Goal: Task Accomplishment & Management: Manage account settings

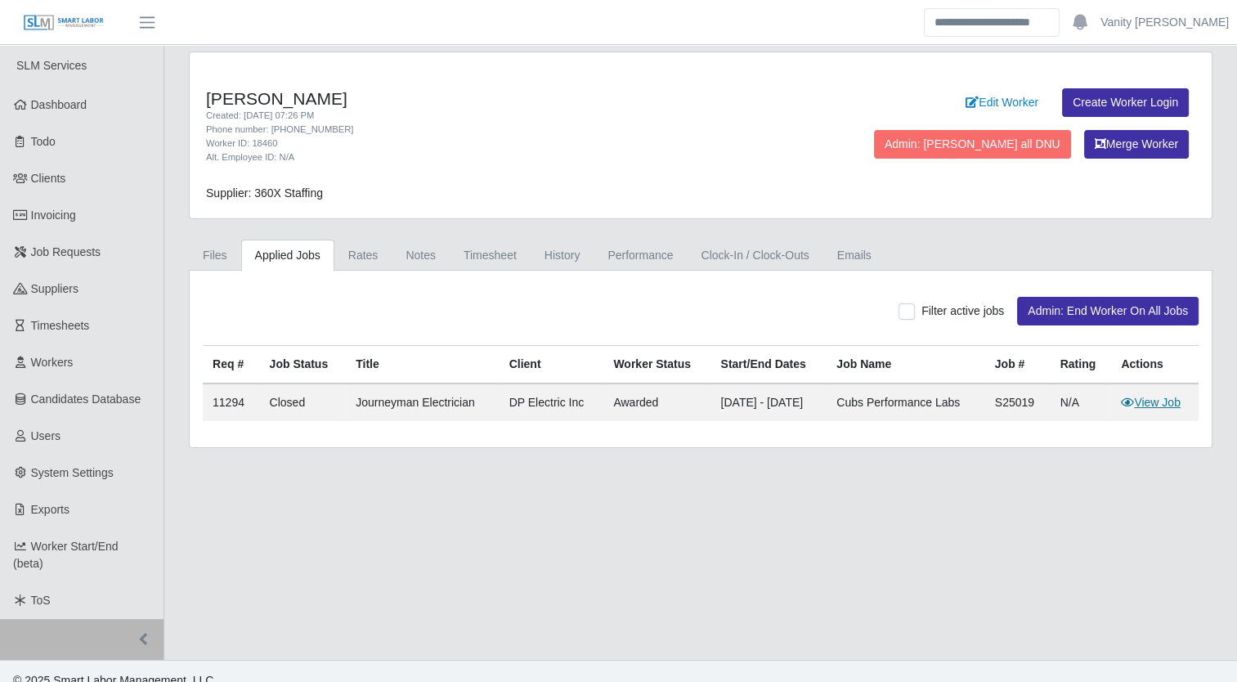
click at [1144, 397] on link "View Job" at bounding box center [1151, 402] width 60 height 13
click at [75, 257] on span "Job Requests" at bounding box center [66, 251] width 70 height 13
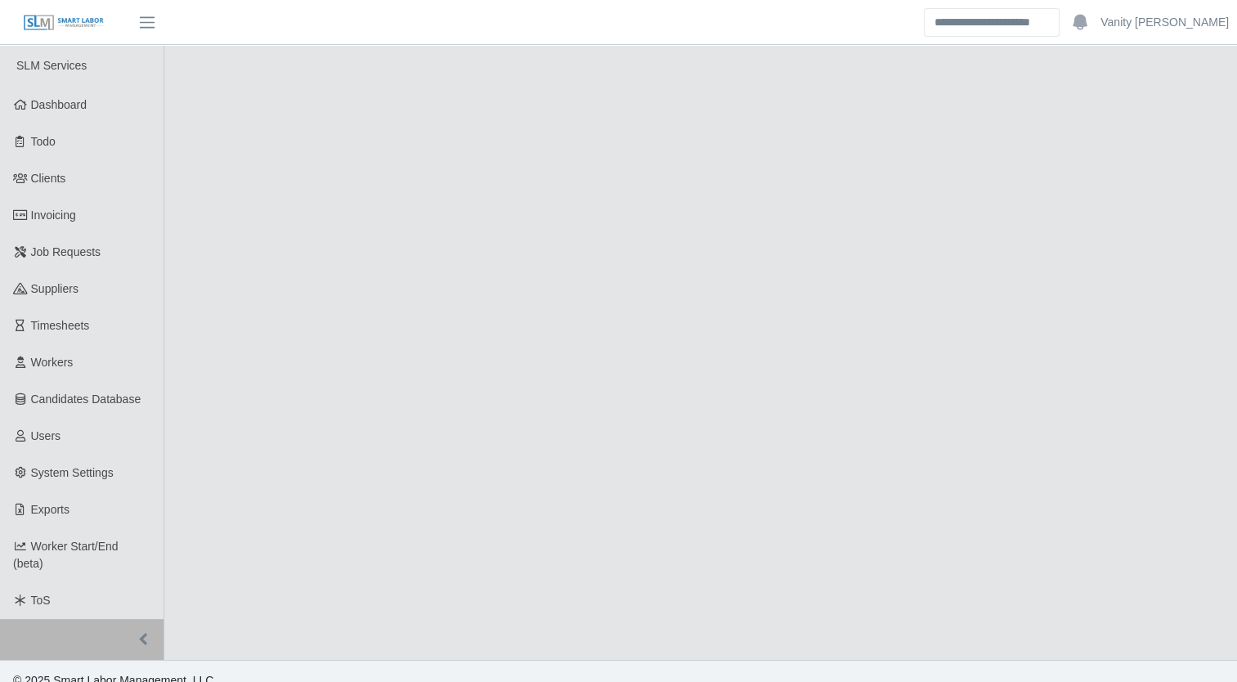
select select "******"
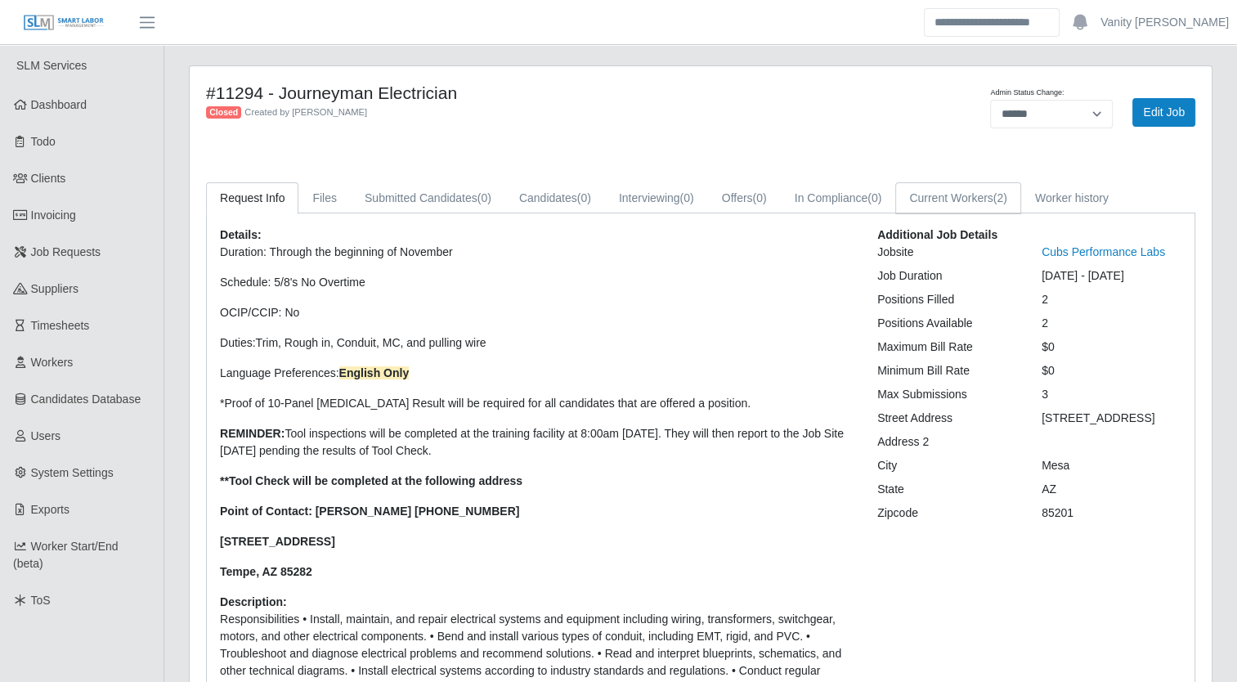
click at [956, 200] on link "Current Workers (2)" at bounding box center [958, 198] width 126 height 32
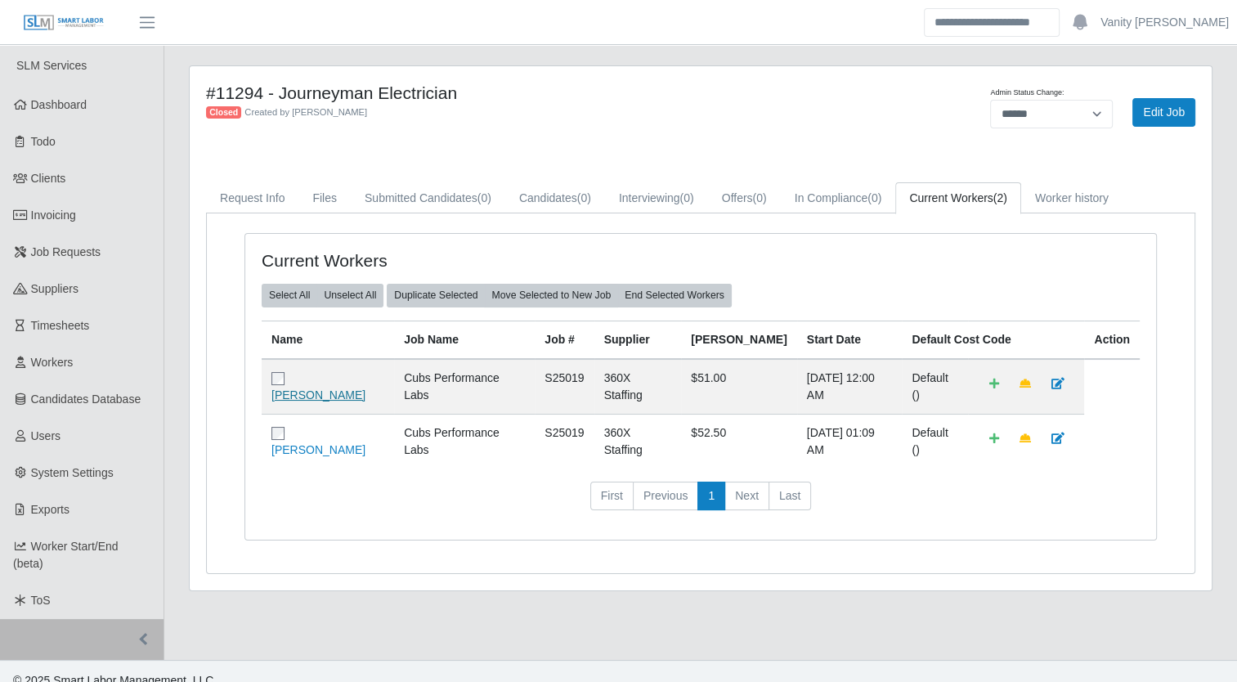
click at [314, 388] on link "Brandon Beal" at bounding box center [318, 394] width 94 height 13
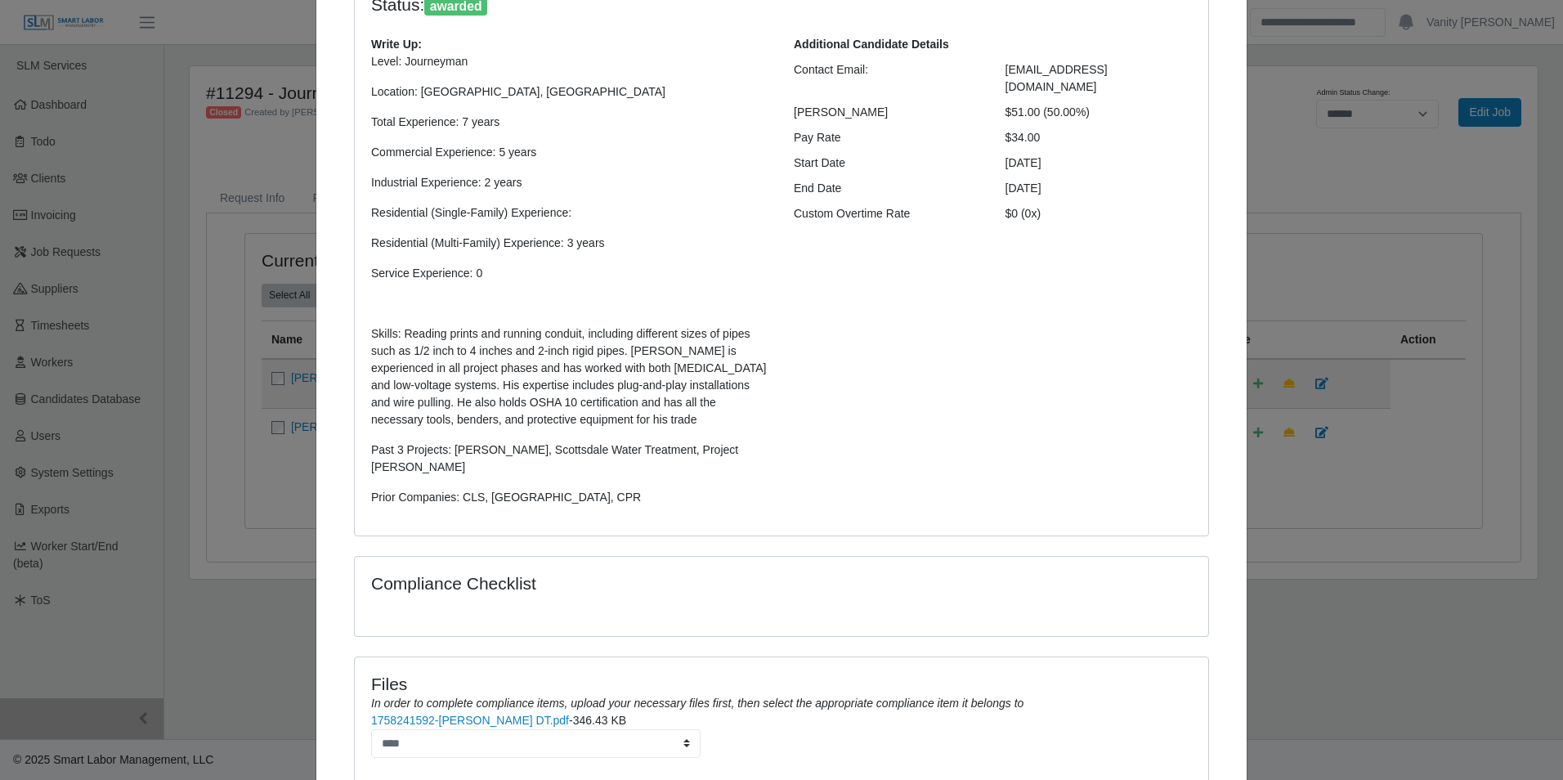
scroll to position [82, 0]
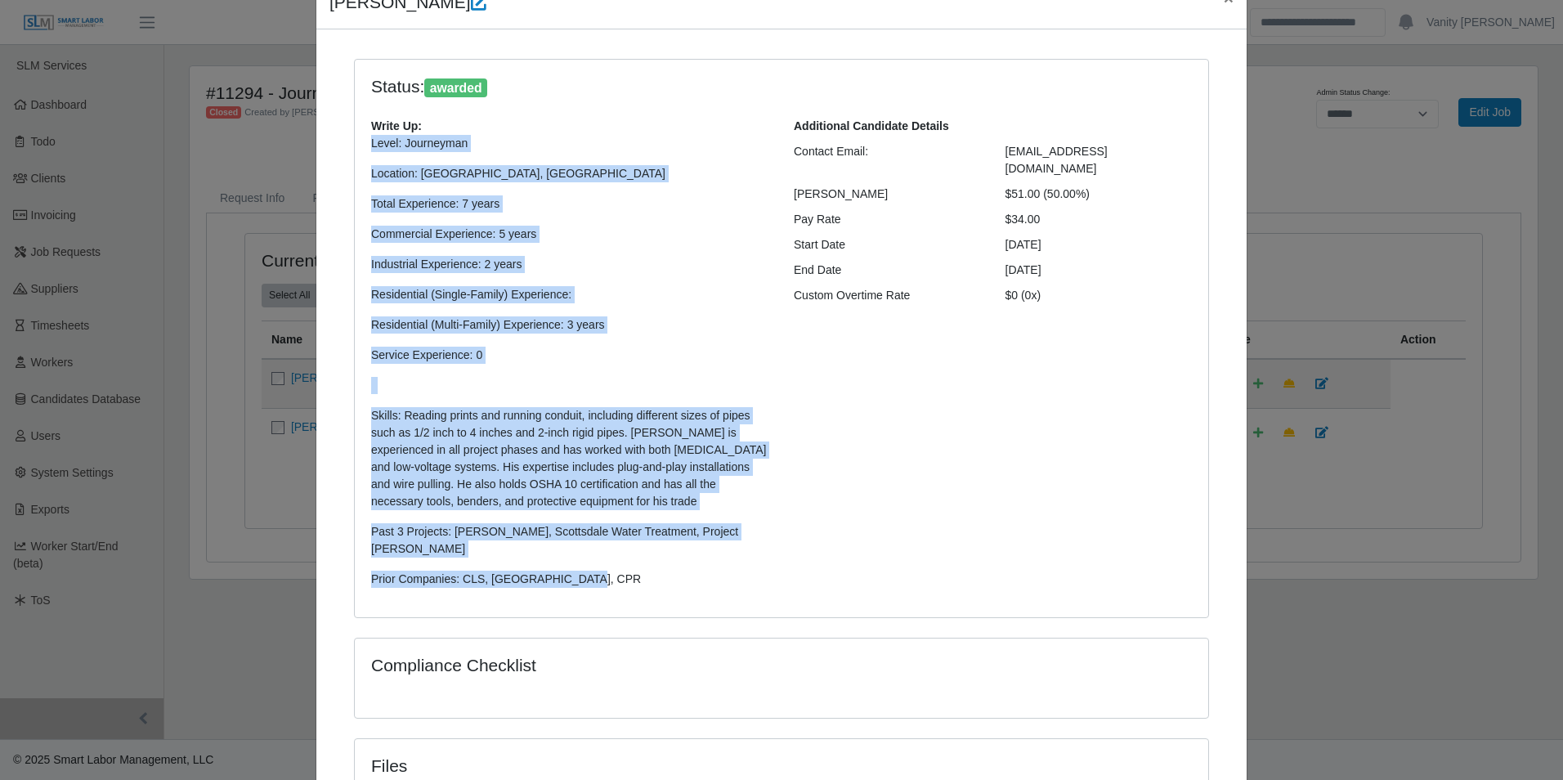
drag, startPoint x: 580, startPoint y: 558, endPoint x: 363, endPoint y: 141, distance: 470.9
click at [363, 141] on div "Write Up: Level: Journeyman Location: Phoenix, Az Total Experience: 7 years Com…" at bounding box center [570, 359] width 423 height 483
copy p "Level: Journeyman Location: Phoenix, Az Total Experience: 7 years Commercial Ex…"
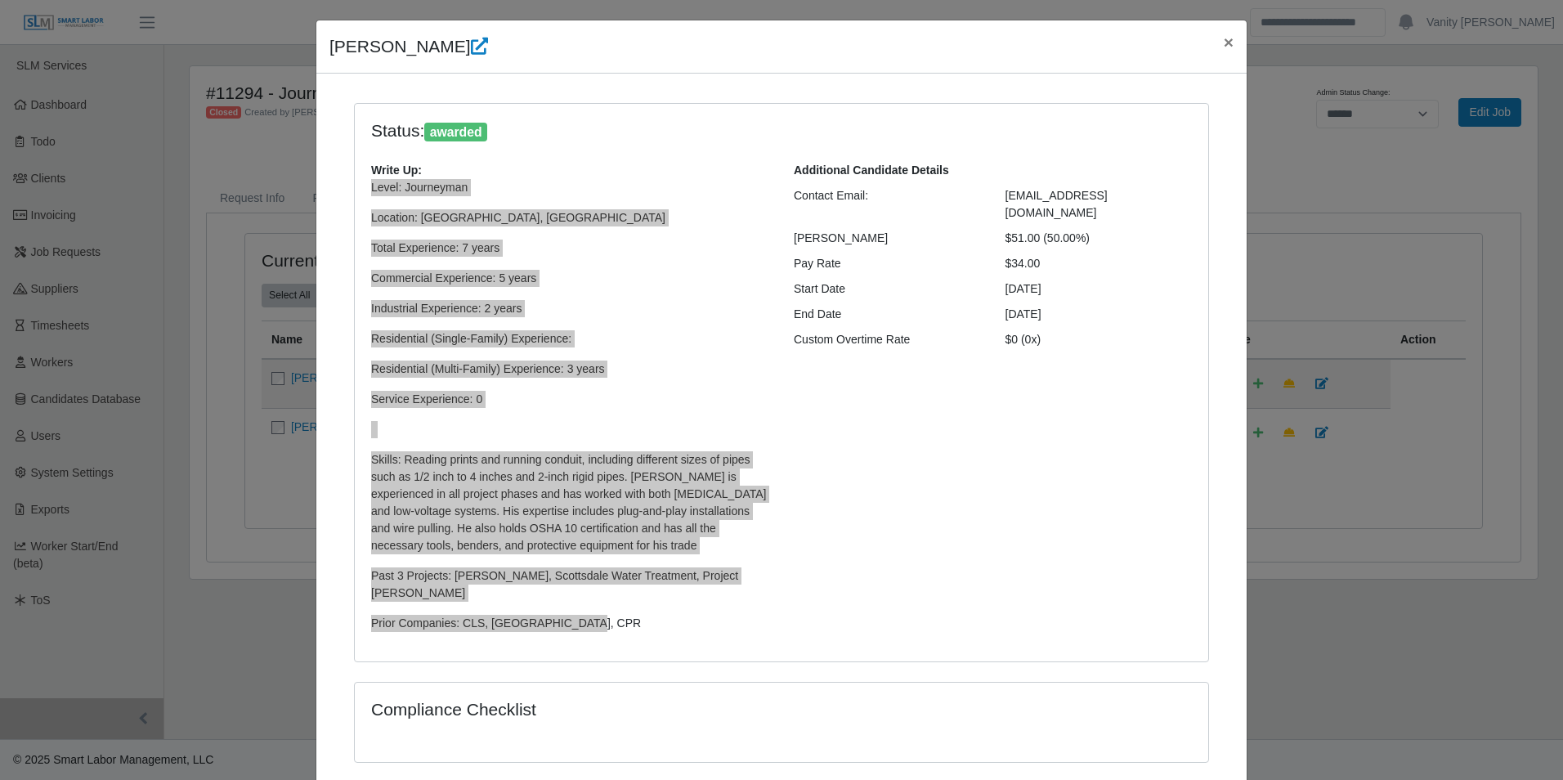
scroll to position [0, 0]
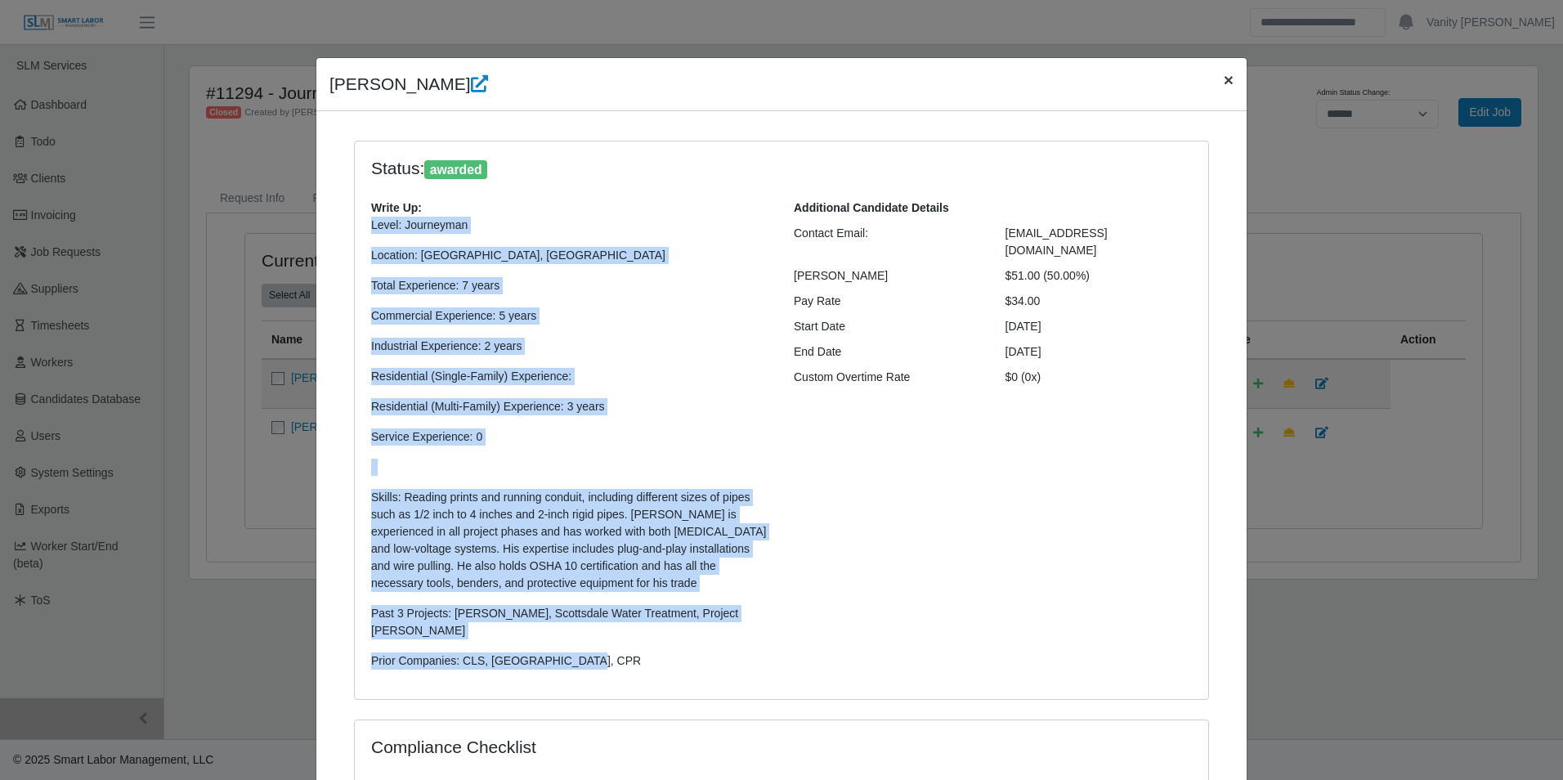
click at [1224, 78] on span "×" at bounding box center [1229, 79] width 10 height 19
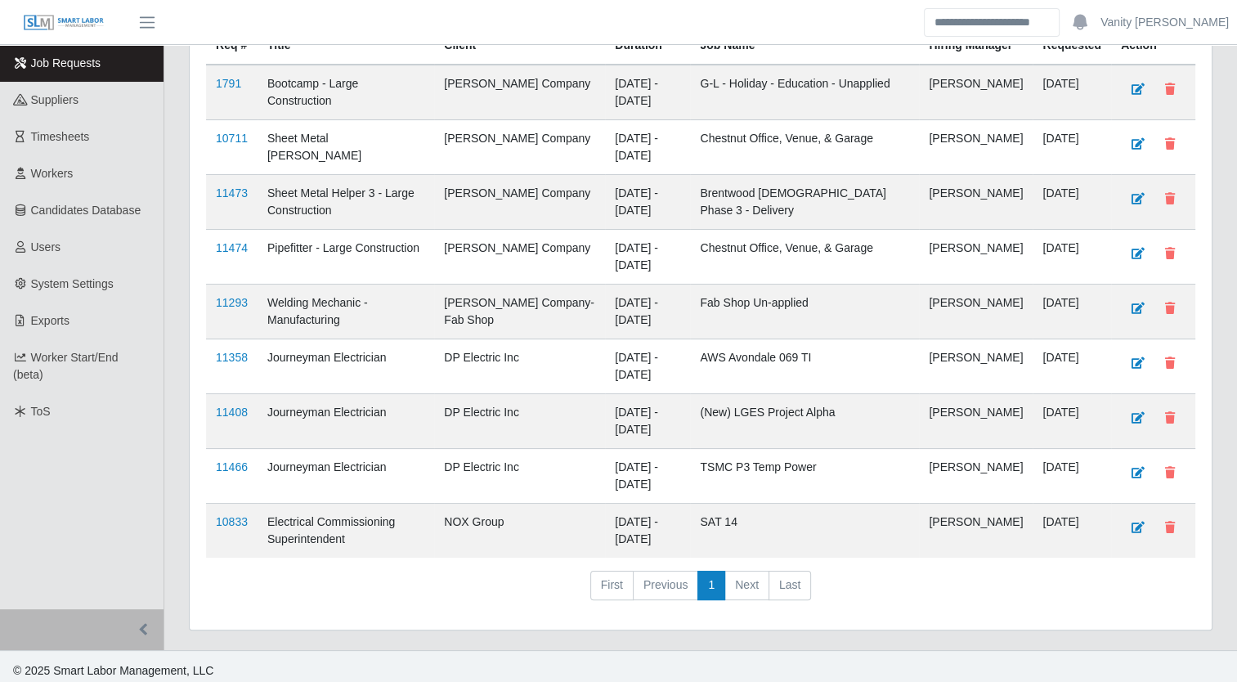
scroll to position [194, 0]
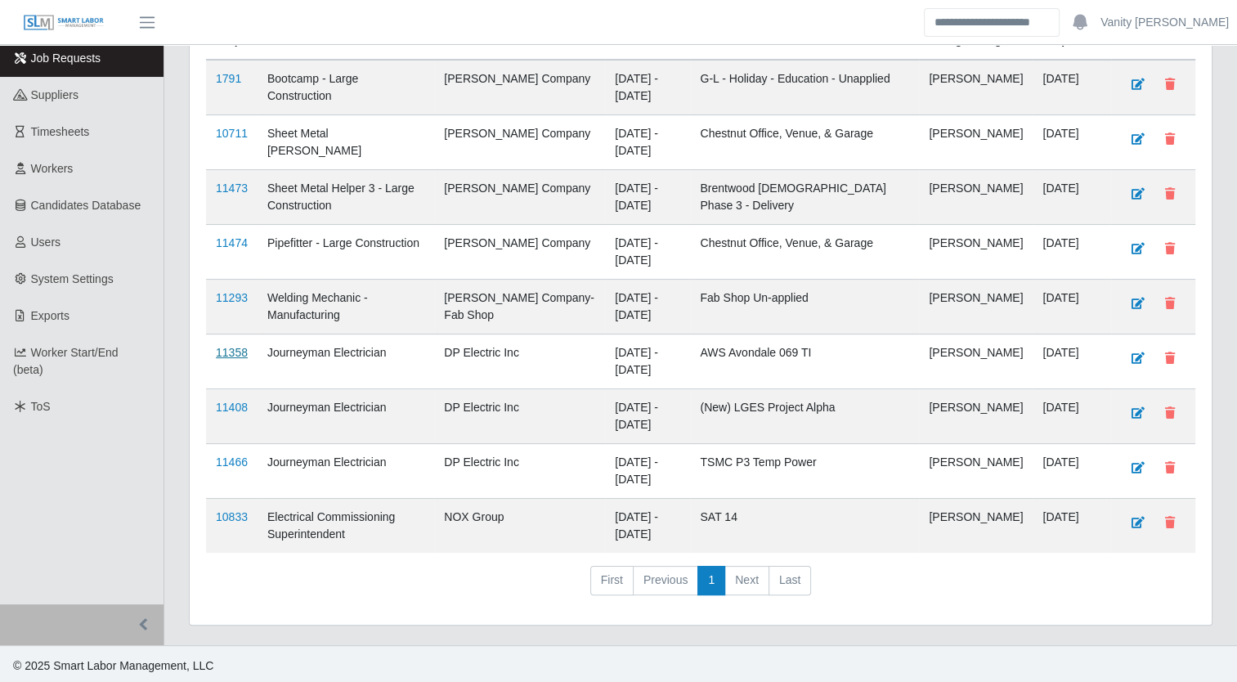
click at [226, 346] on link "11358" at bounding box center [232, 352] width 32 height 13
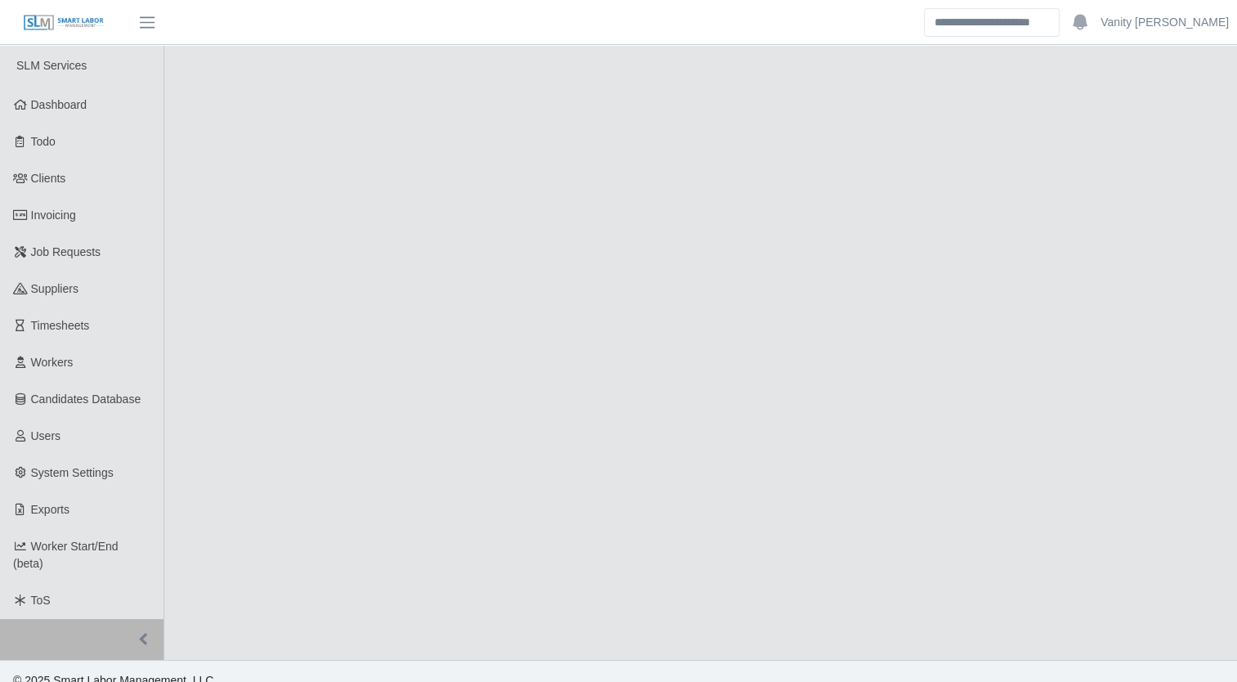
select select "****"
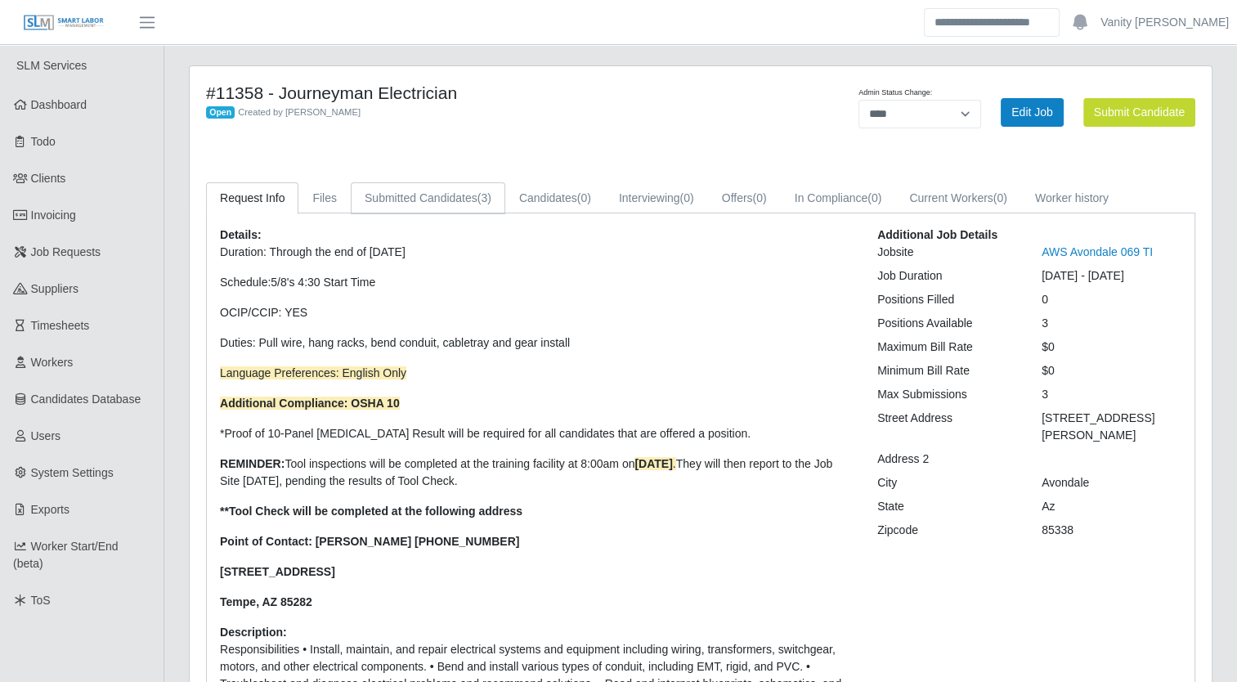
click at [428, 201] on link "Submitted Candidates (3)" at bounding box center [428, 198] width 154 height 32
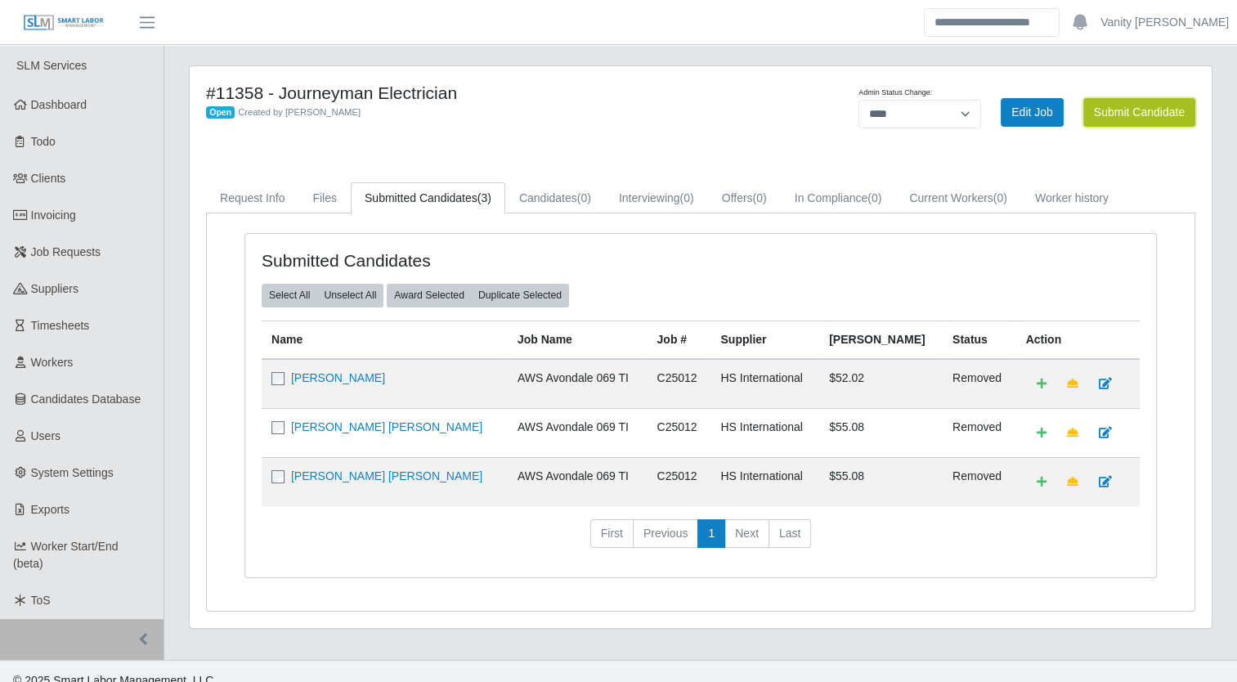
click at [1120, 110] on button "Submit Candidate" at bounding box center [1139, 112] width 112 height 29
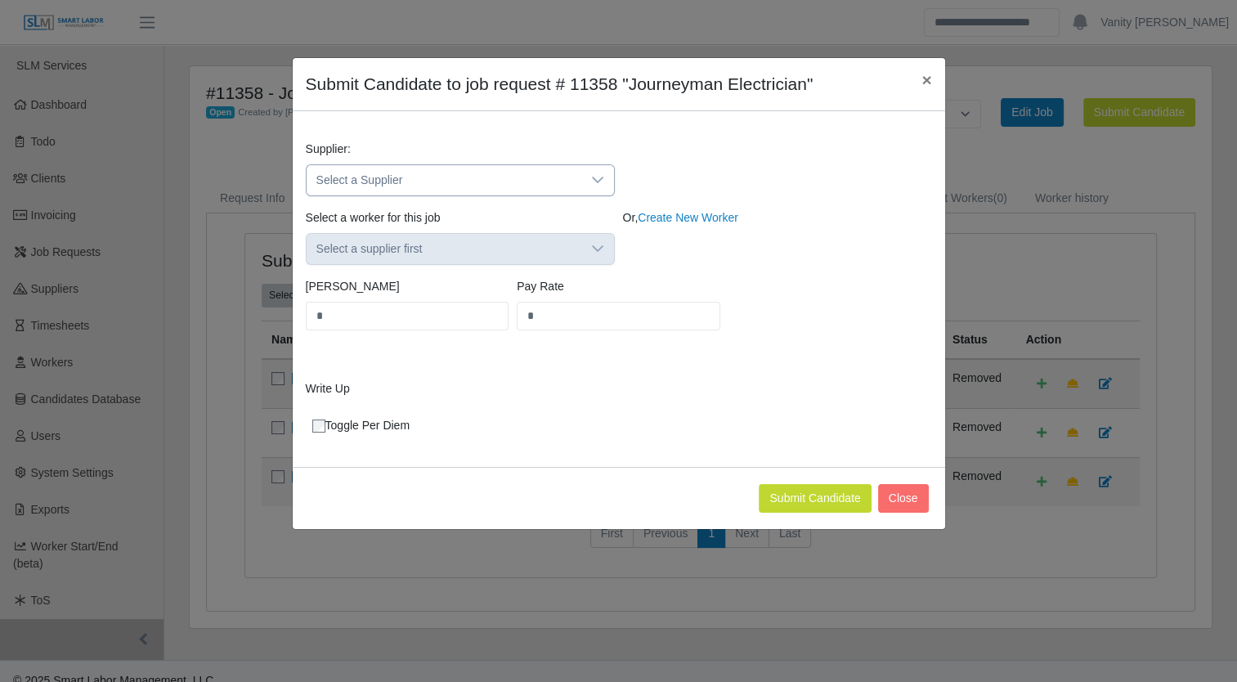
click at [466, 176] on span "Select a Supplier" at bounding box center [444, 180] width 275 height 30
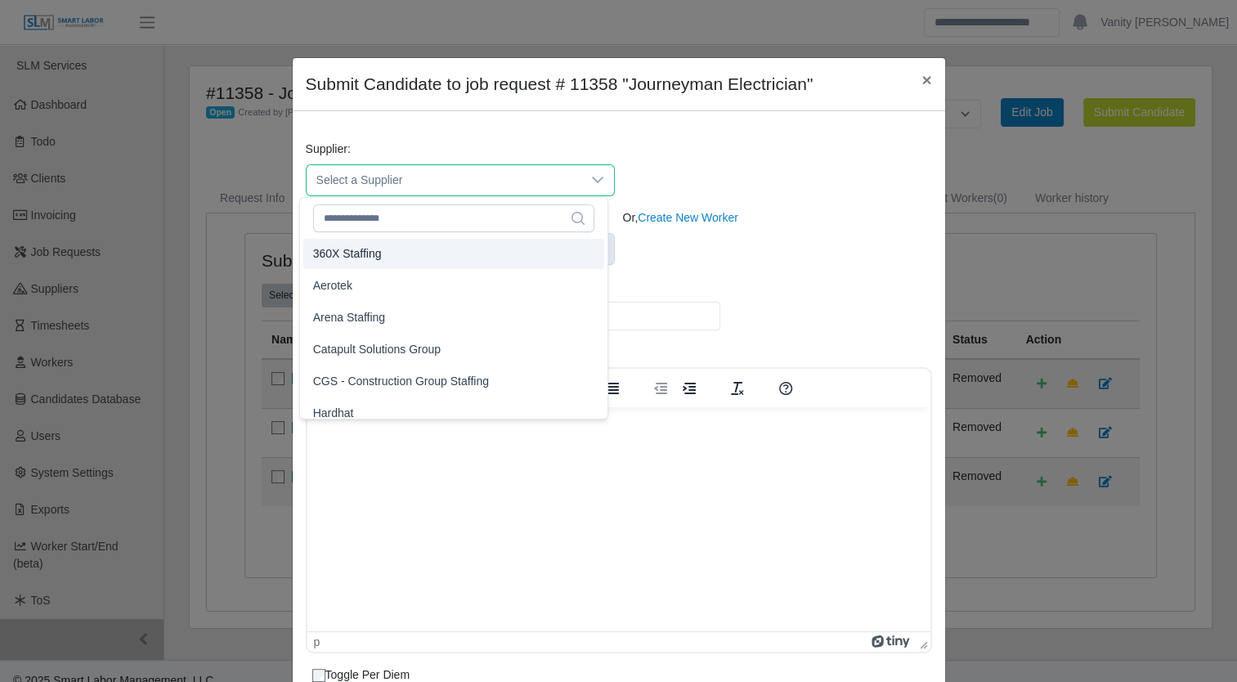
click at [422, 253] on li "360X Staffing" at bounding box center [453, 254] width 301 height 30
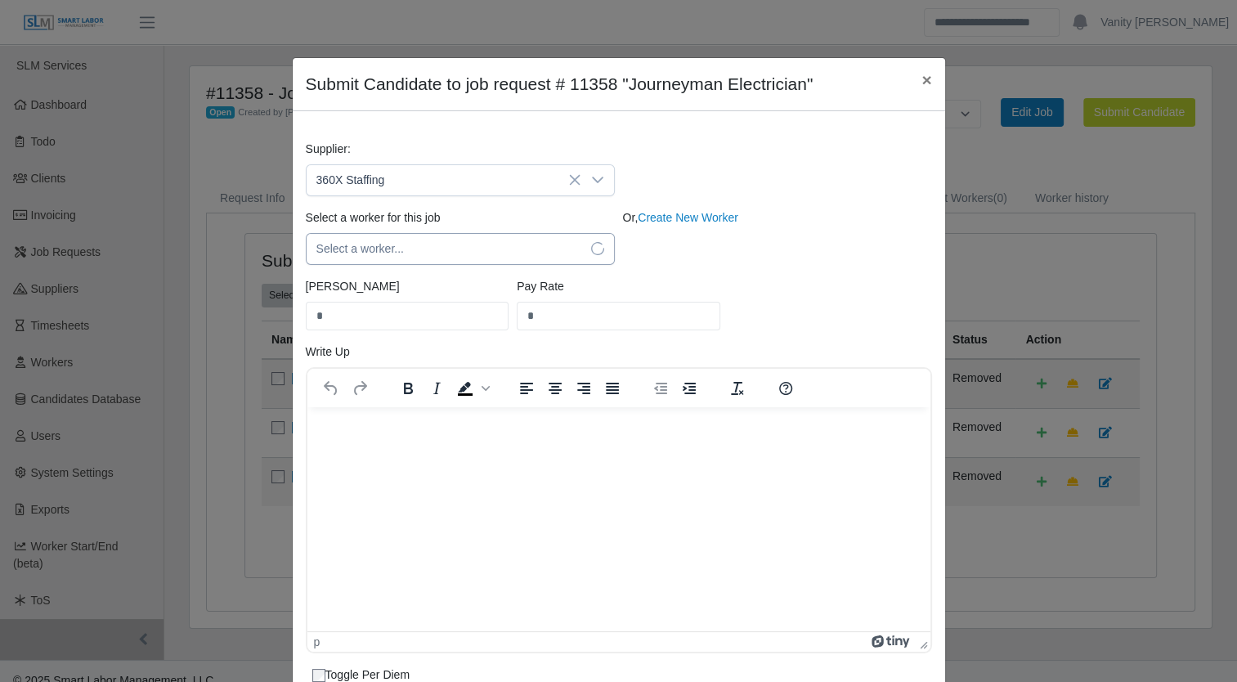
click at [422, 240] on span "Select a worker..." at bounding box center [444, 249] width 275 height 30
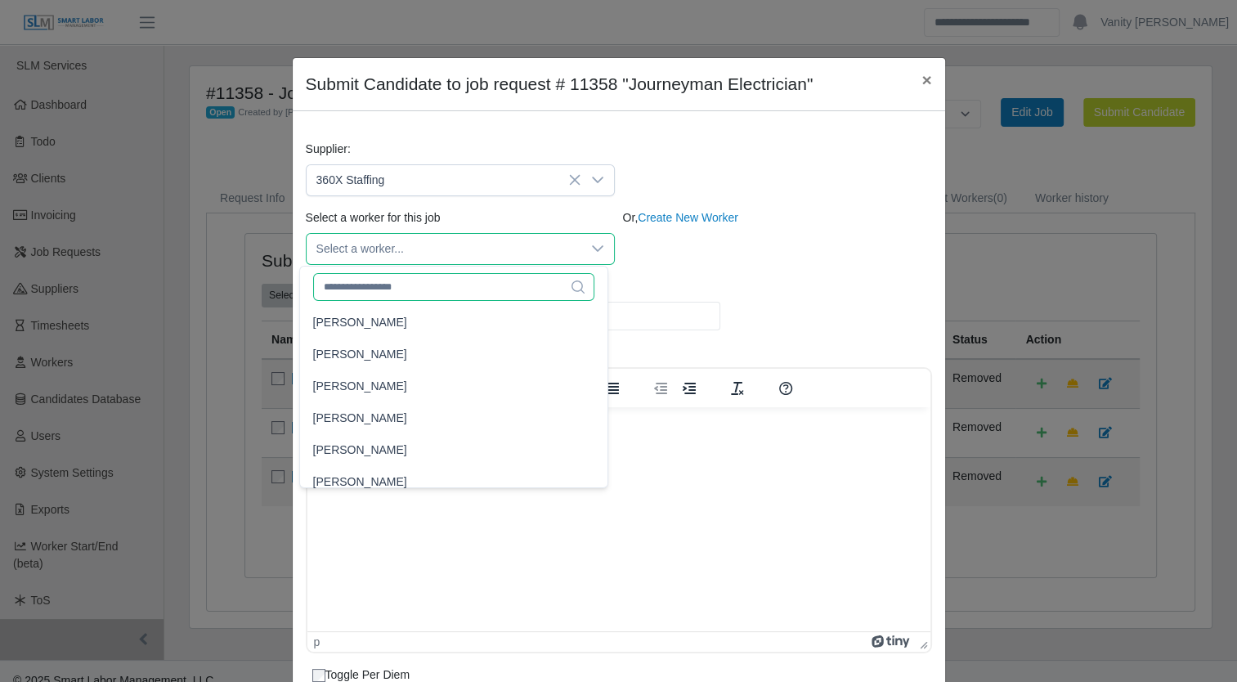
click at [414, 296] on input "text" at bounding box center [453, 287] width 281 height 28
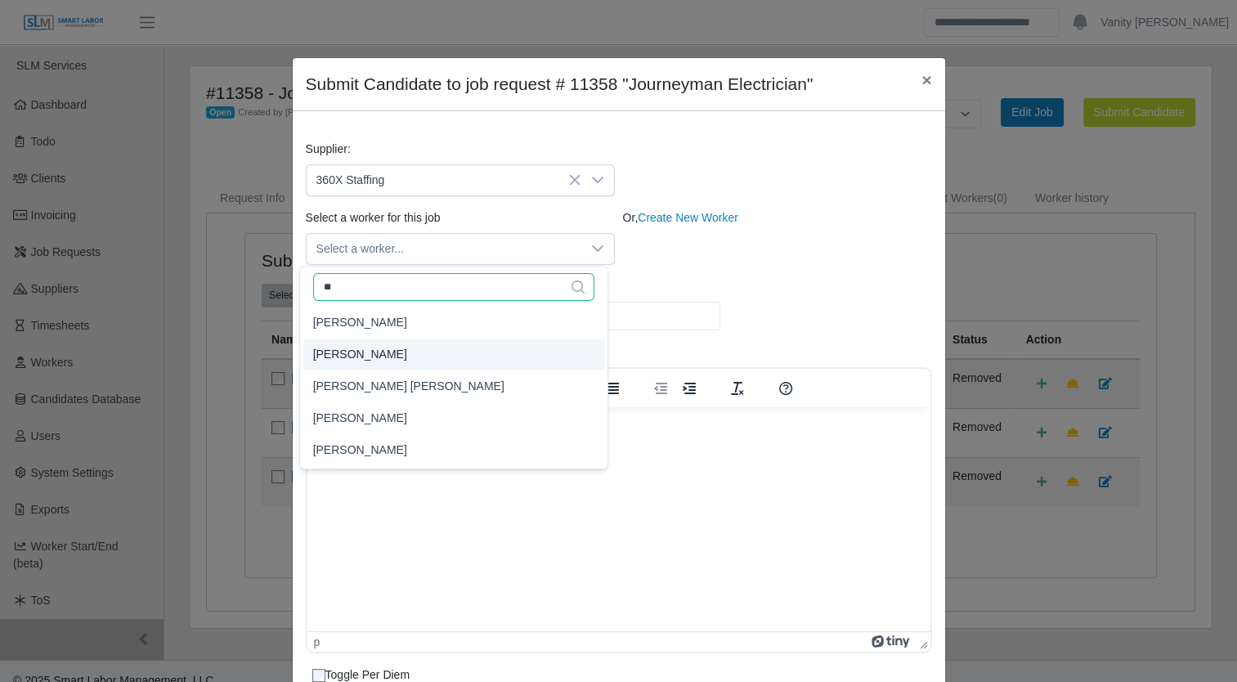
type input "**"
click at [381, 352] on li "[PERSON_NAME]" at bounding box center [453, 354] width 301 height 30
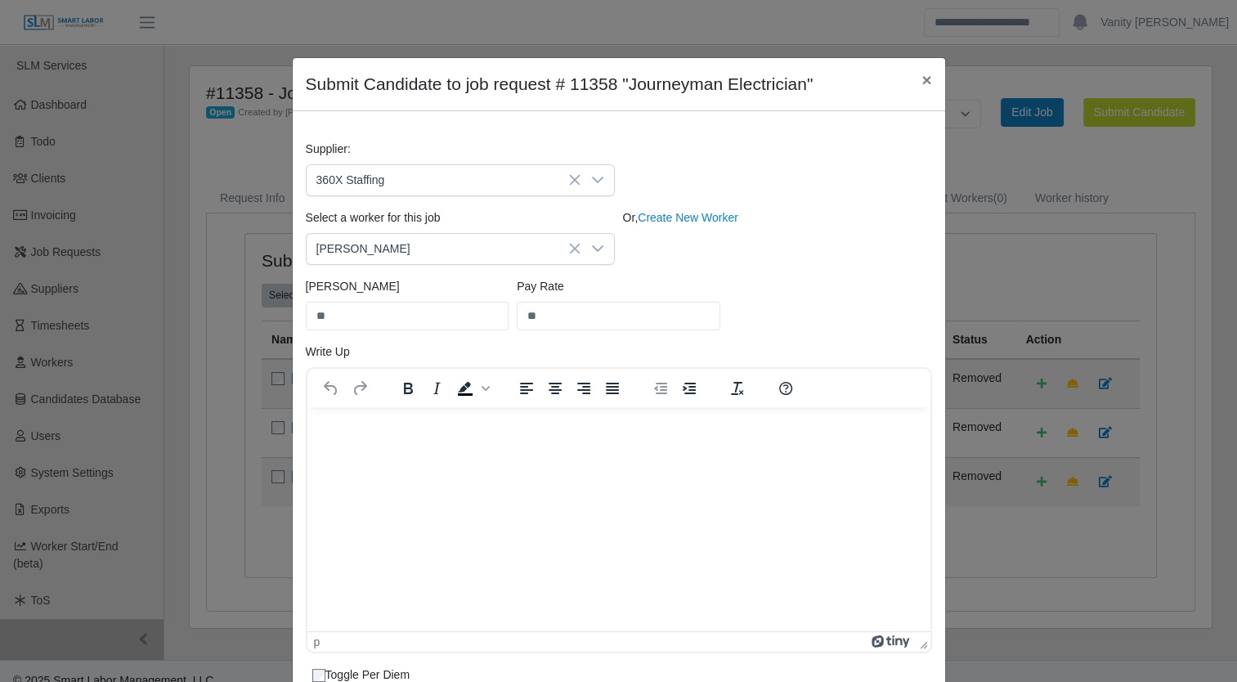
click at [354, 422] on p "Rich Text Area. Press ALT-0 for help." at bounding box center [618, 428] width 597 height 18
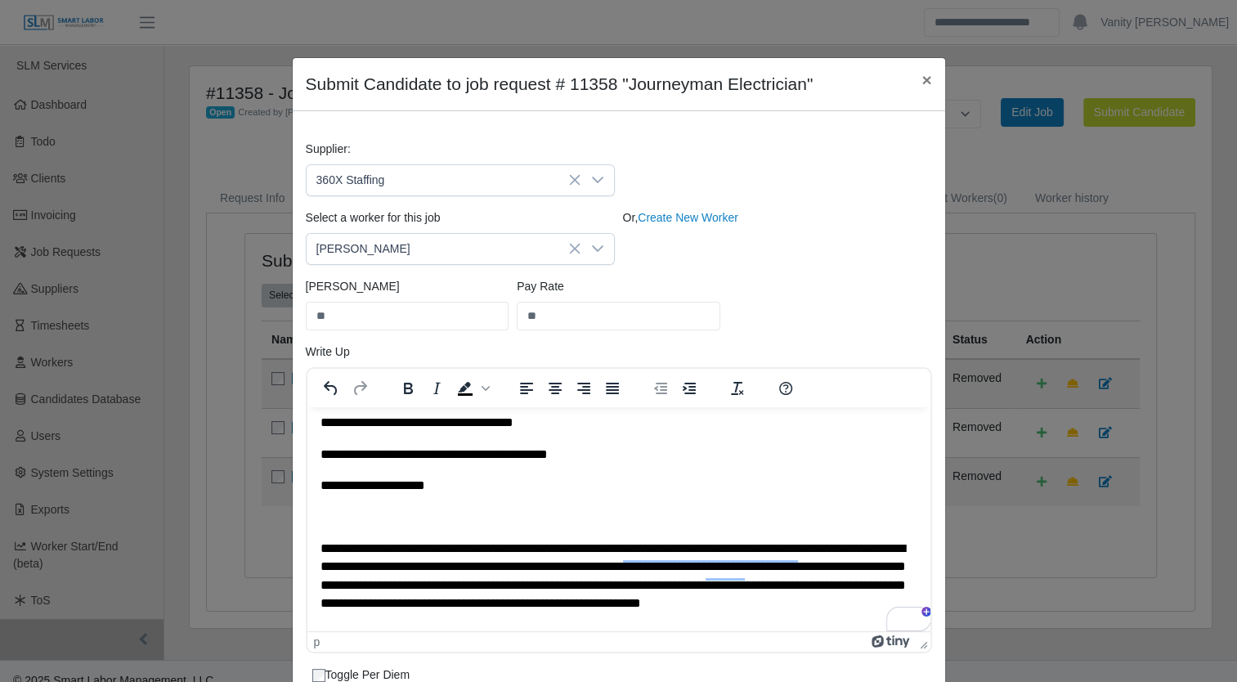
scroll to position [163, 0]
drag, startPoint x: 463, startPoint y: 483, endPoint x: 292, endPoint y: 493, distance: 171.9
click at [307, 493] on html "**********" at bounding box center [618, 474] width 623 height 462
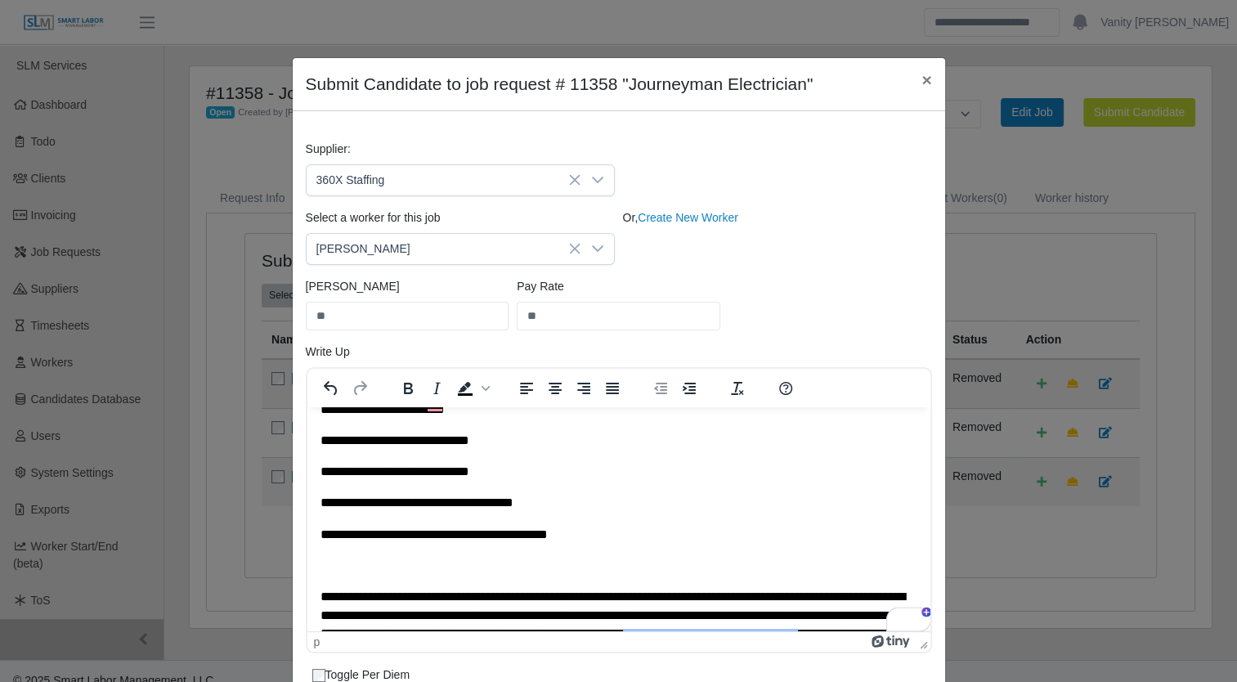
scroll to position [0, 0]
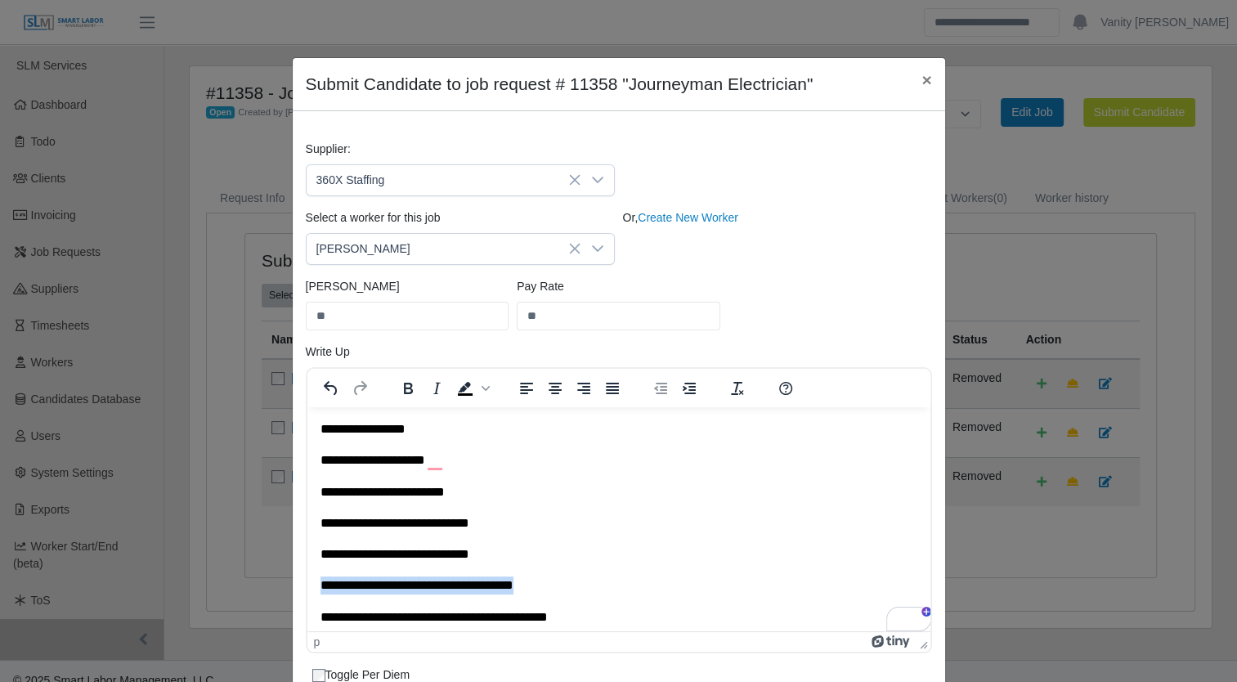
drag, startPoint x: 545, startPoint y: 589, endPoint x: 320, endPoint y: 578, distance: 225.9
click at [320, 578] on p "**********" at bounding box center [612, 584] width 585 height 18
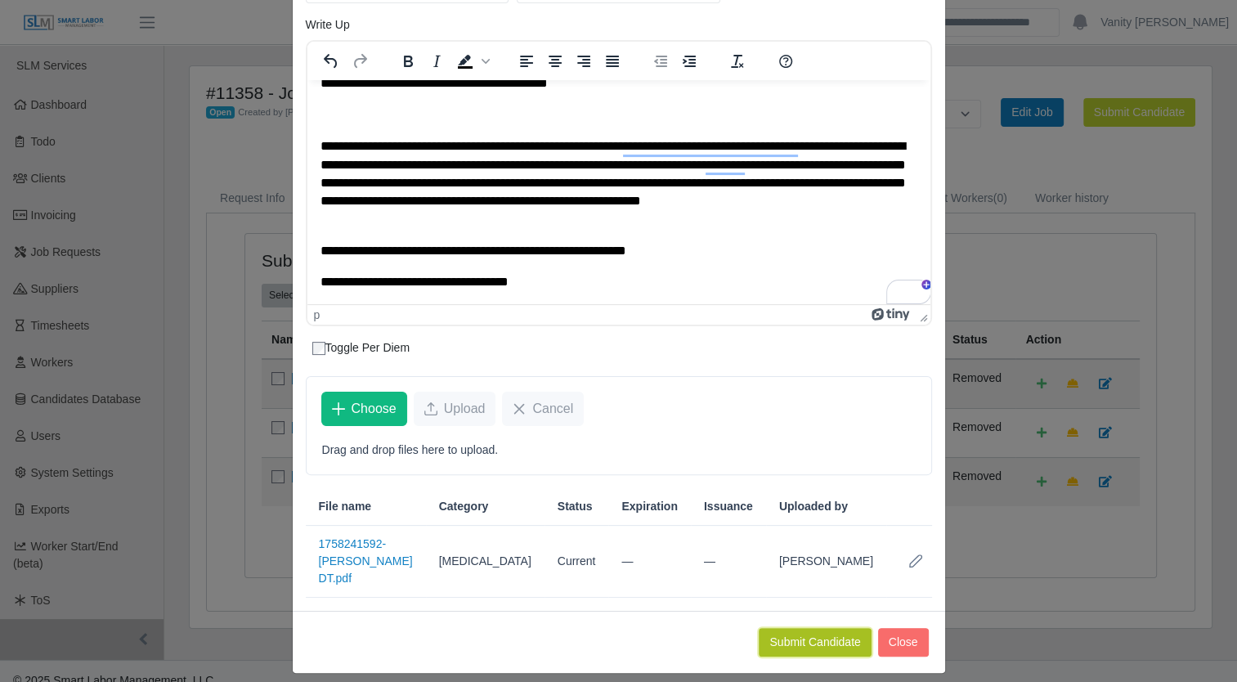
click at [790, 633] on button "Submit Candidate" at bounding box center [815, 642] width 112 height 29
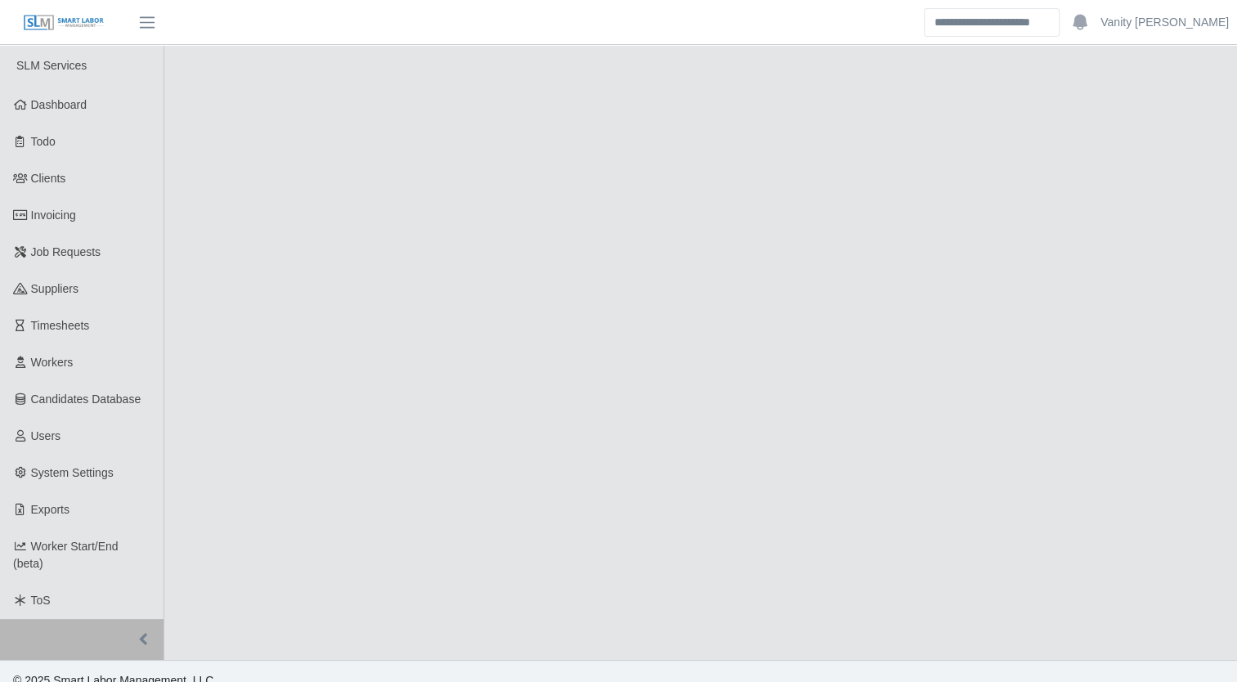
select select "****"
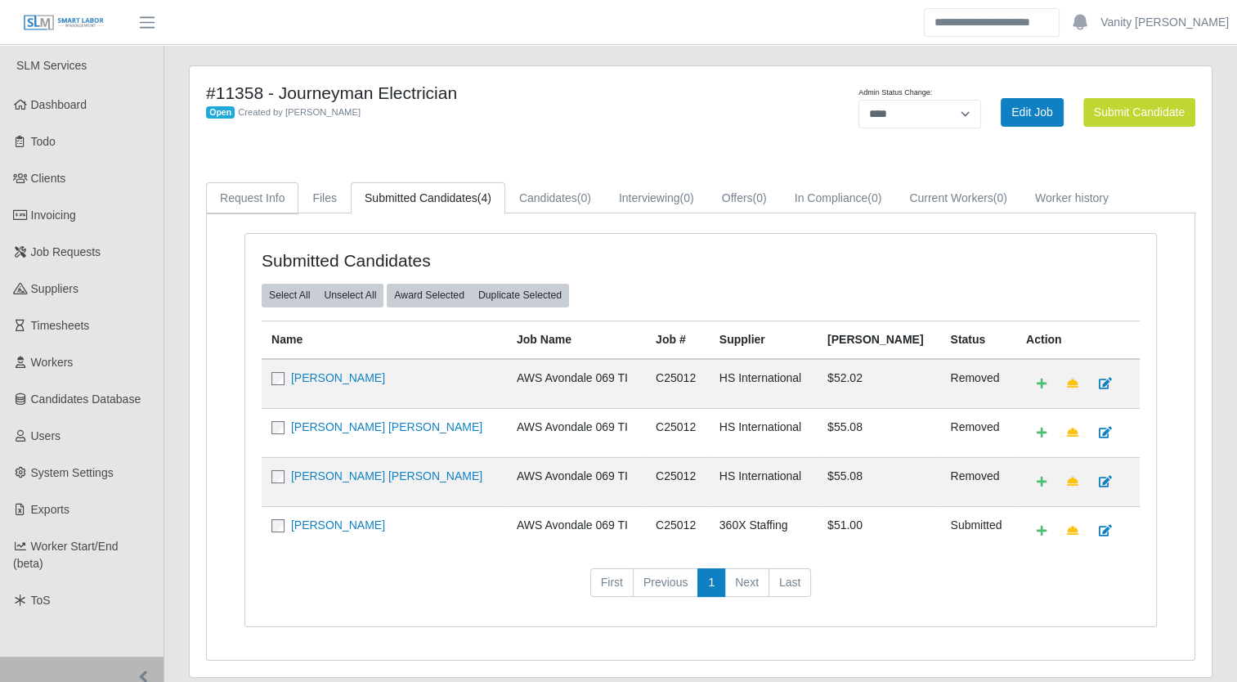
click at [250, 195] on link "Request Info" at bounding box center [252, 198] width 92 height 32
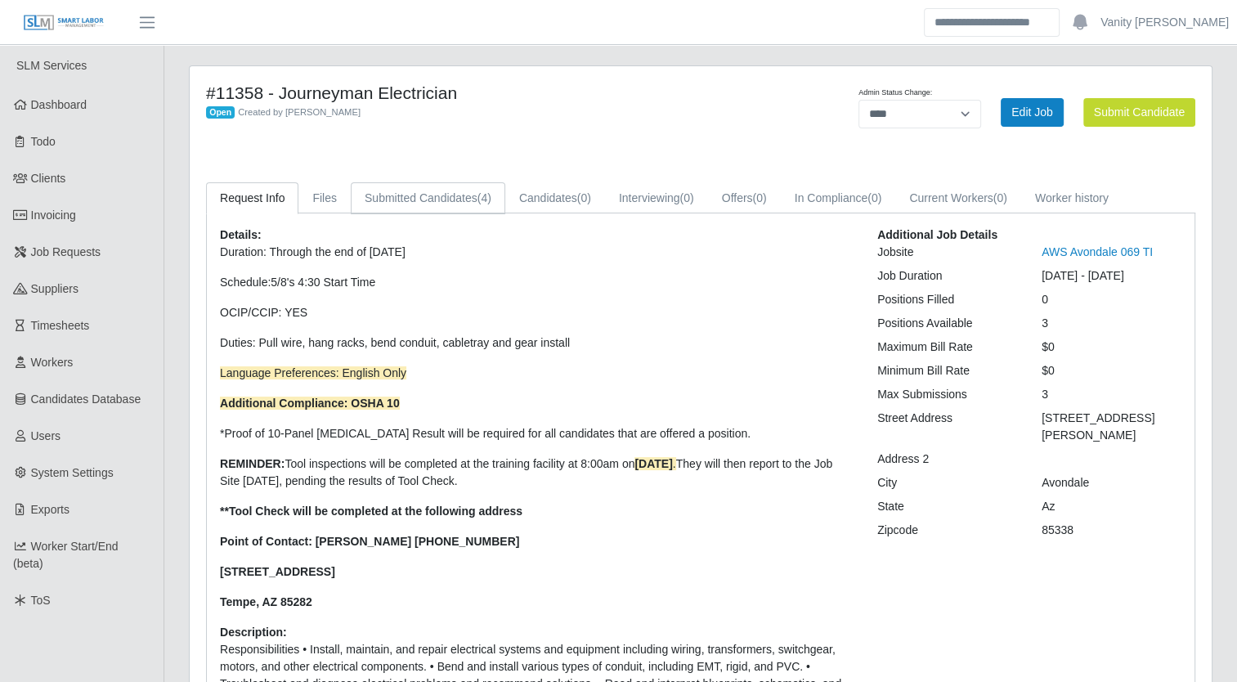
click at [396, 201] on link "Submitted Candidates (4)" at bounding box center [428, 198] width 154 height 32
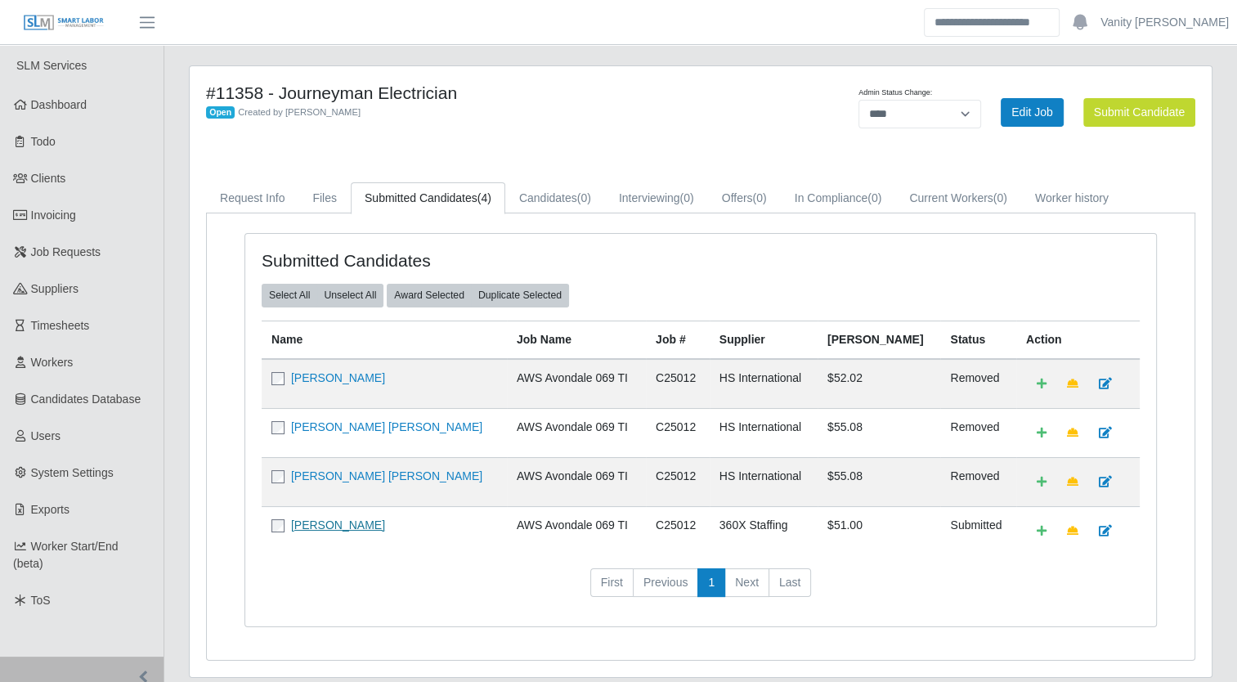
click at [337, 520] on link "[PERSON_NAME]" at bounding box center [338, 524] width 94 height 13
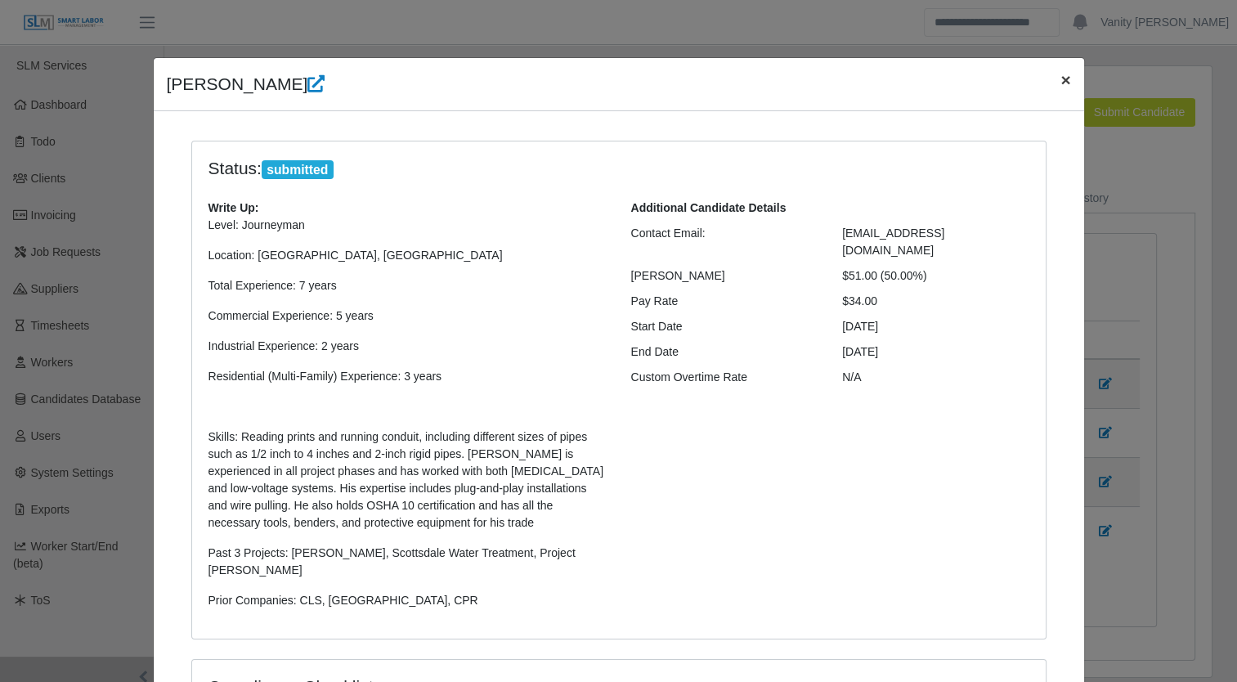
click at [1047, 83] on button "×" at bounding box center [1065, 79] width 36 height 43
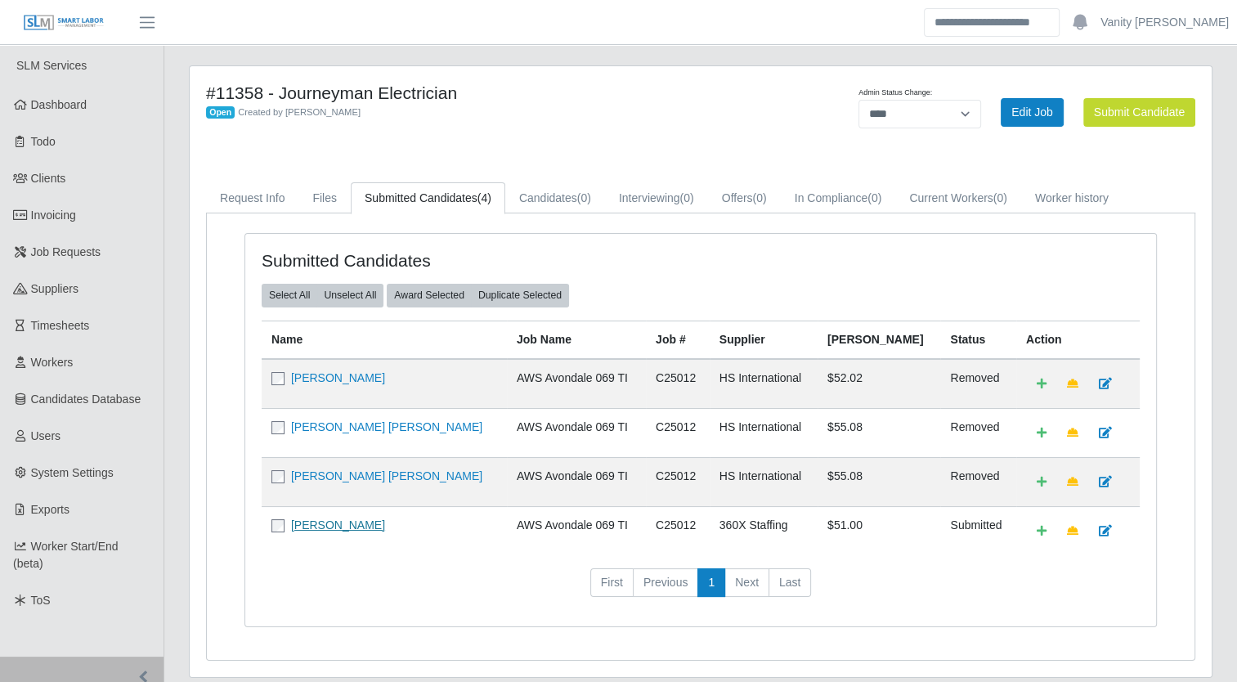
click at [327, 520] on link "[PERSON_NAME]" at bounding box center [338, 524] width 94 height 13
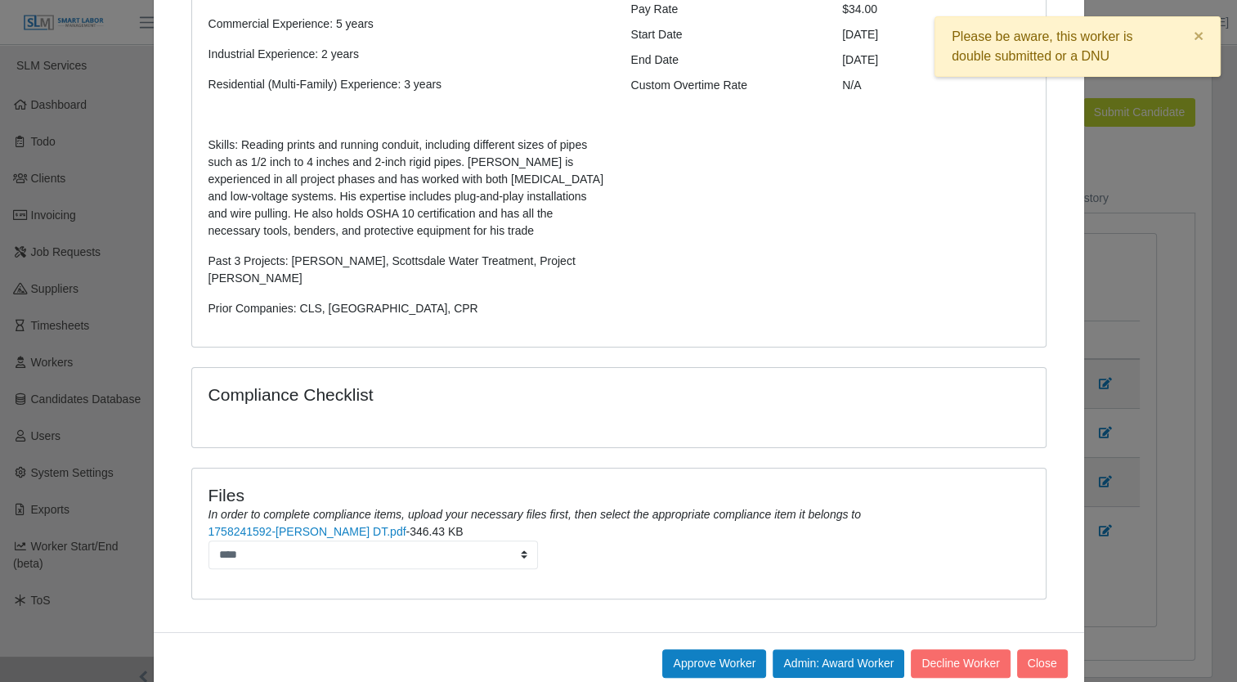
scroll to position [307, 0]
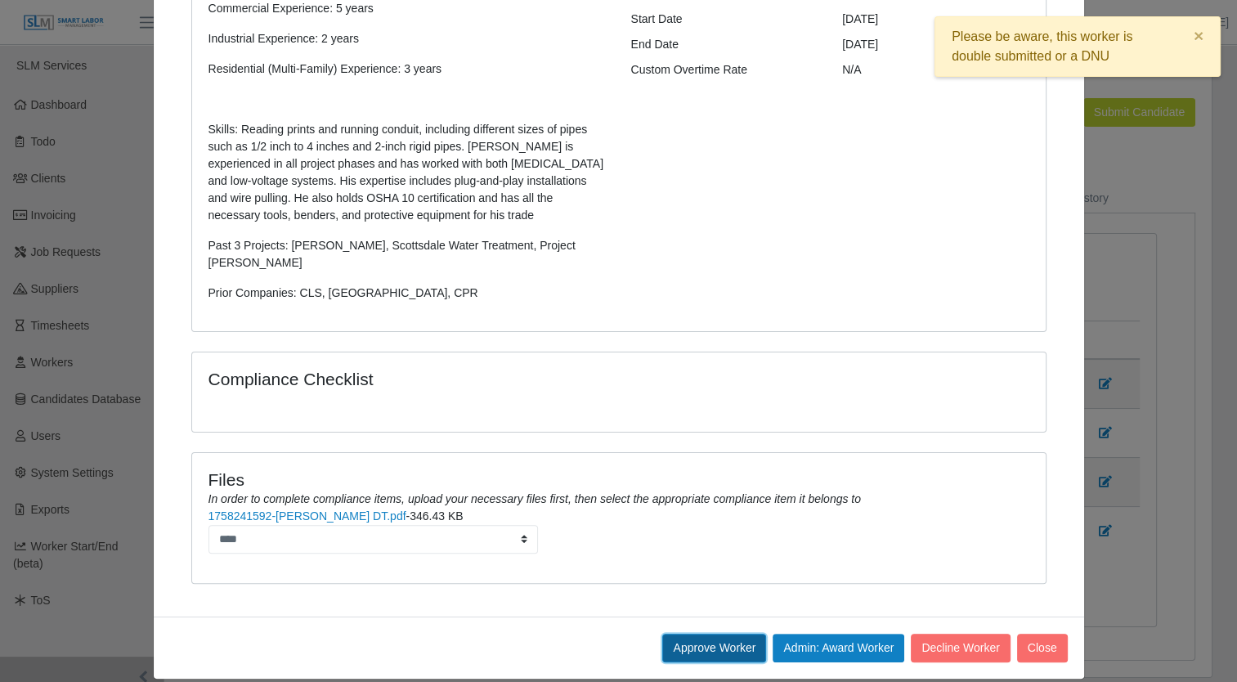
click at [704, 633] on button "Approve Worker" at bounding box center [714, 647] width 104 height 29
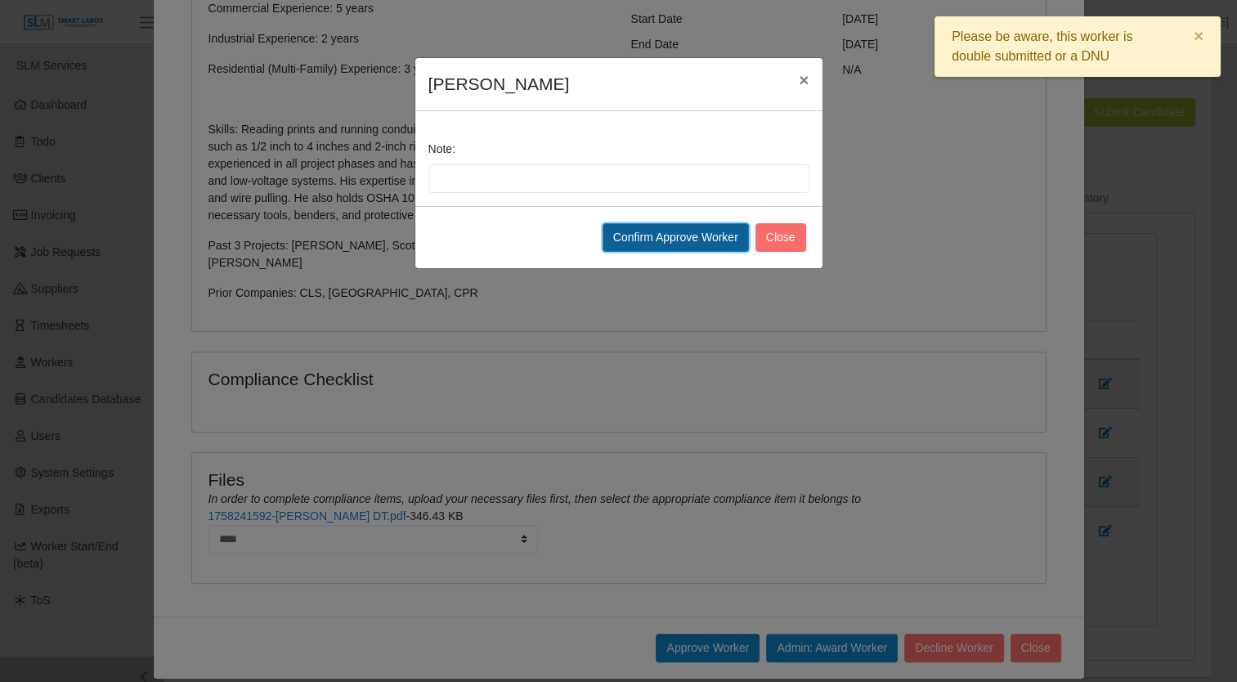
click at [694, 242] on button "Confirm Approve Worker" at bounding box center [675, 237] width 146 height 29
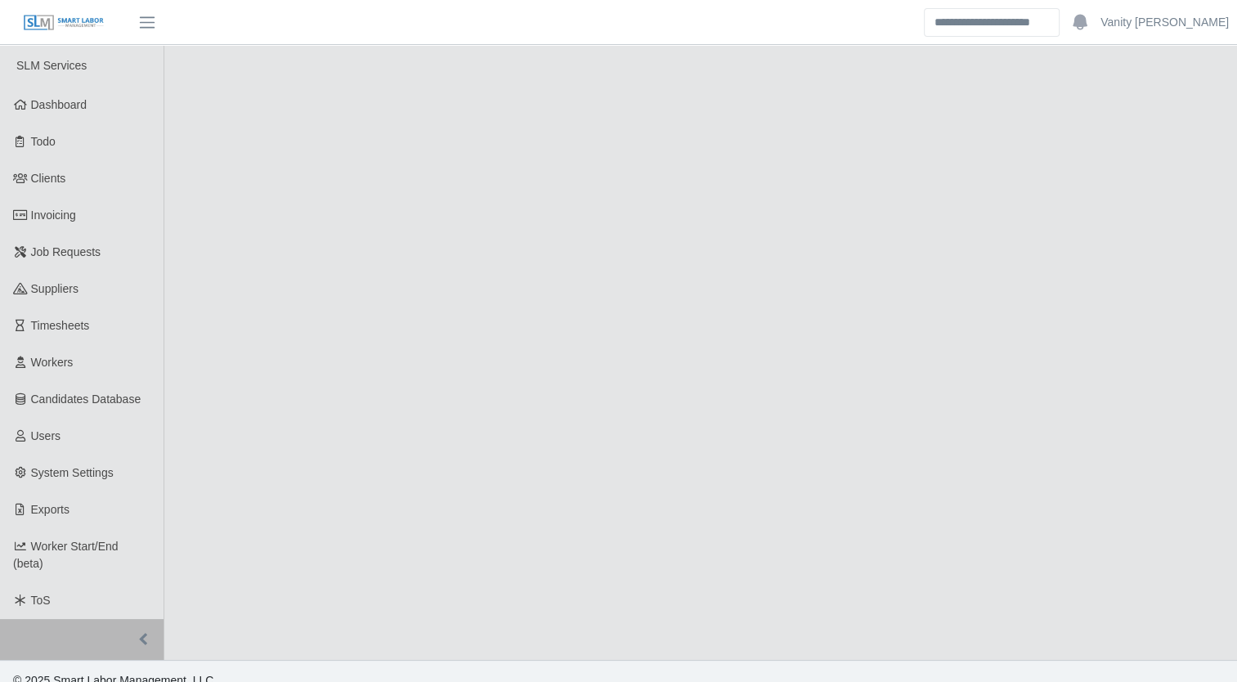
select select "****"
